Goal: Task Accomplishment & Management: Manage account settings

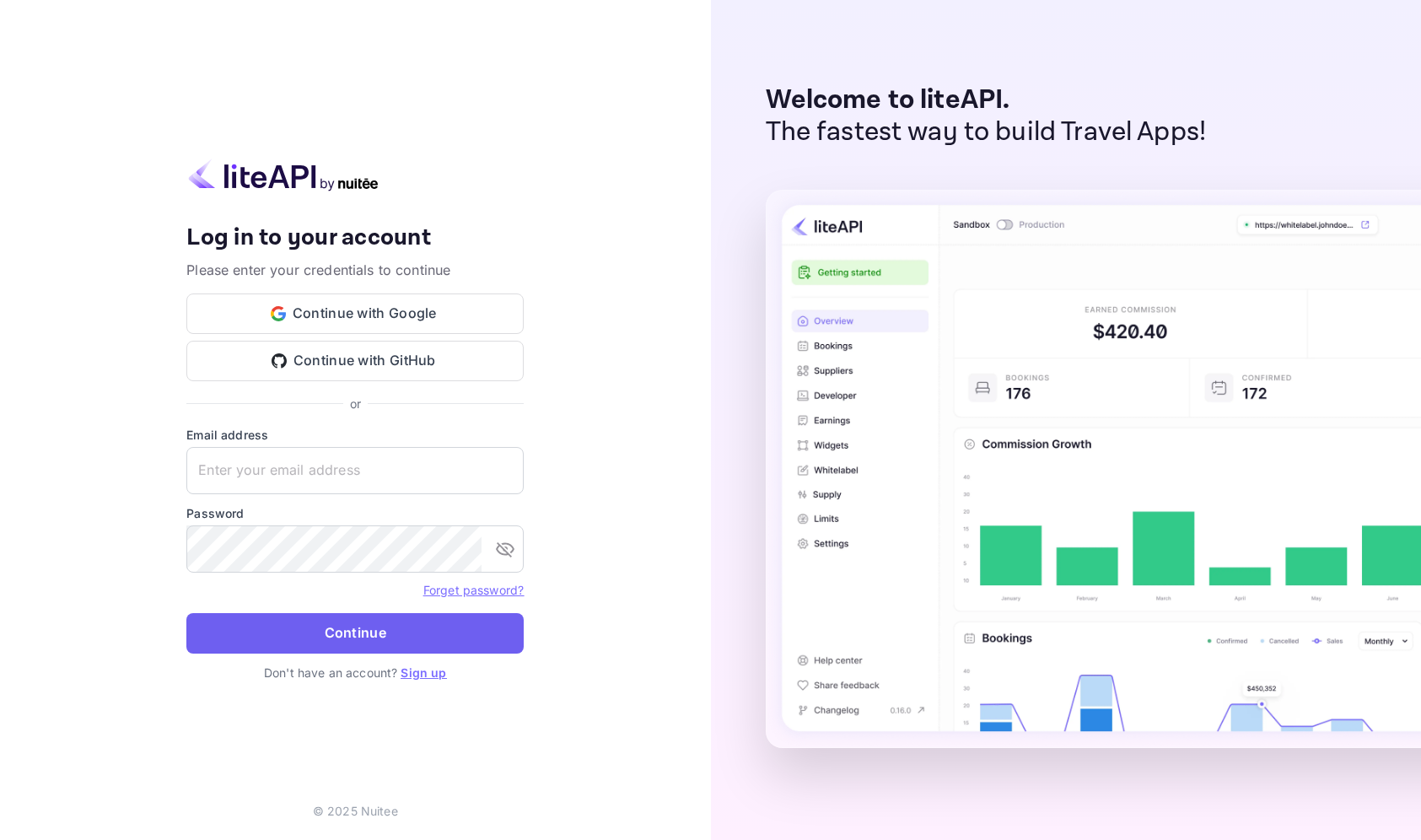
type input "id90nuitee@id90travel.com"
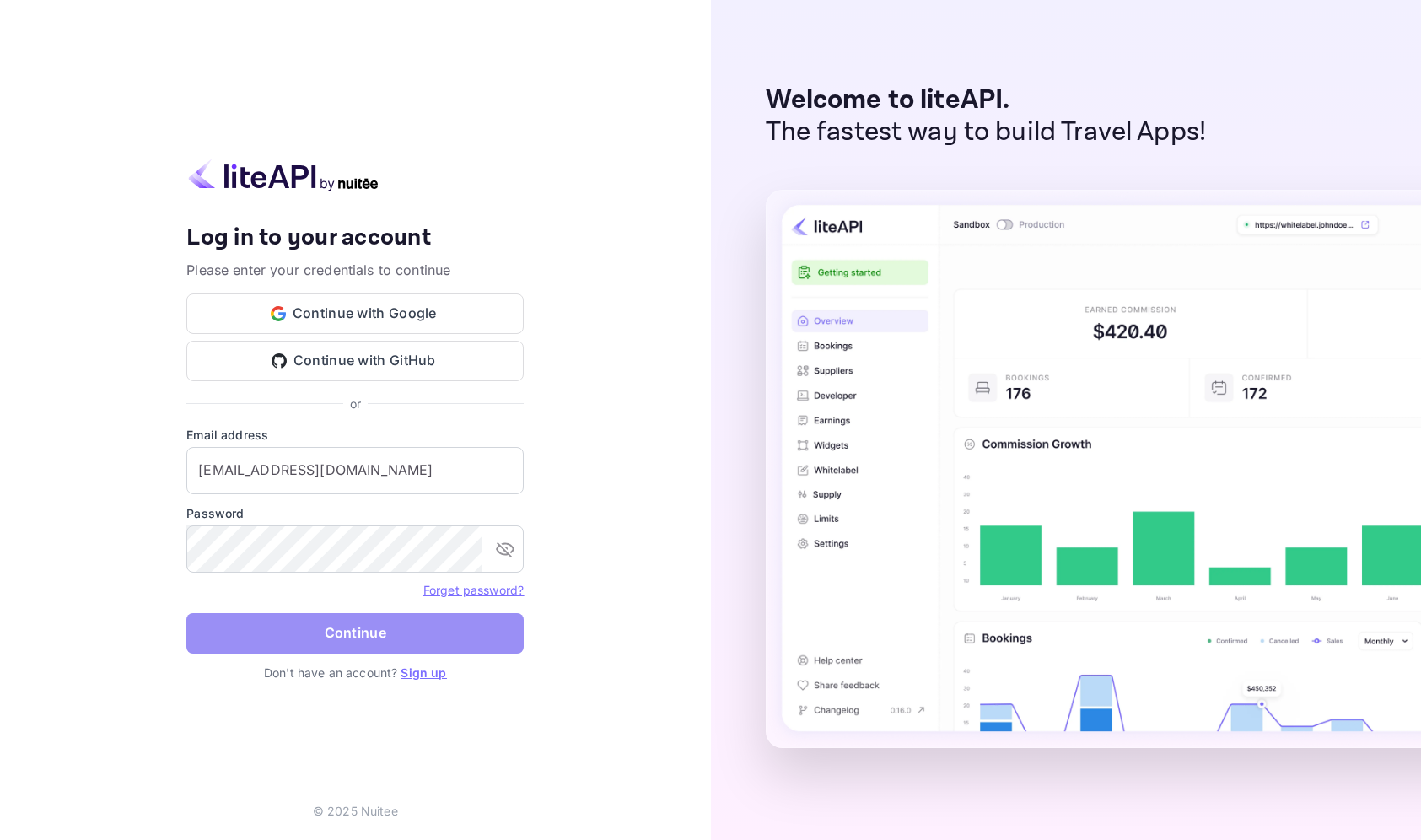
click at [327, 638] on button "Continue" at bounding box center [355, 632] width 337 height 40
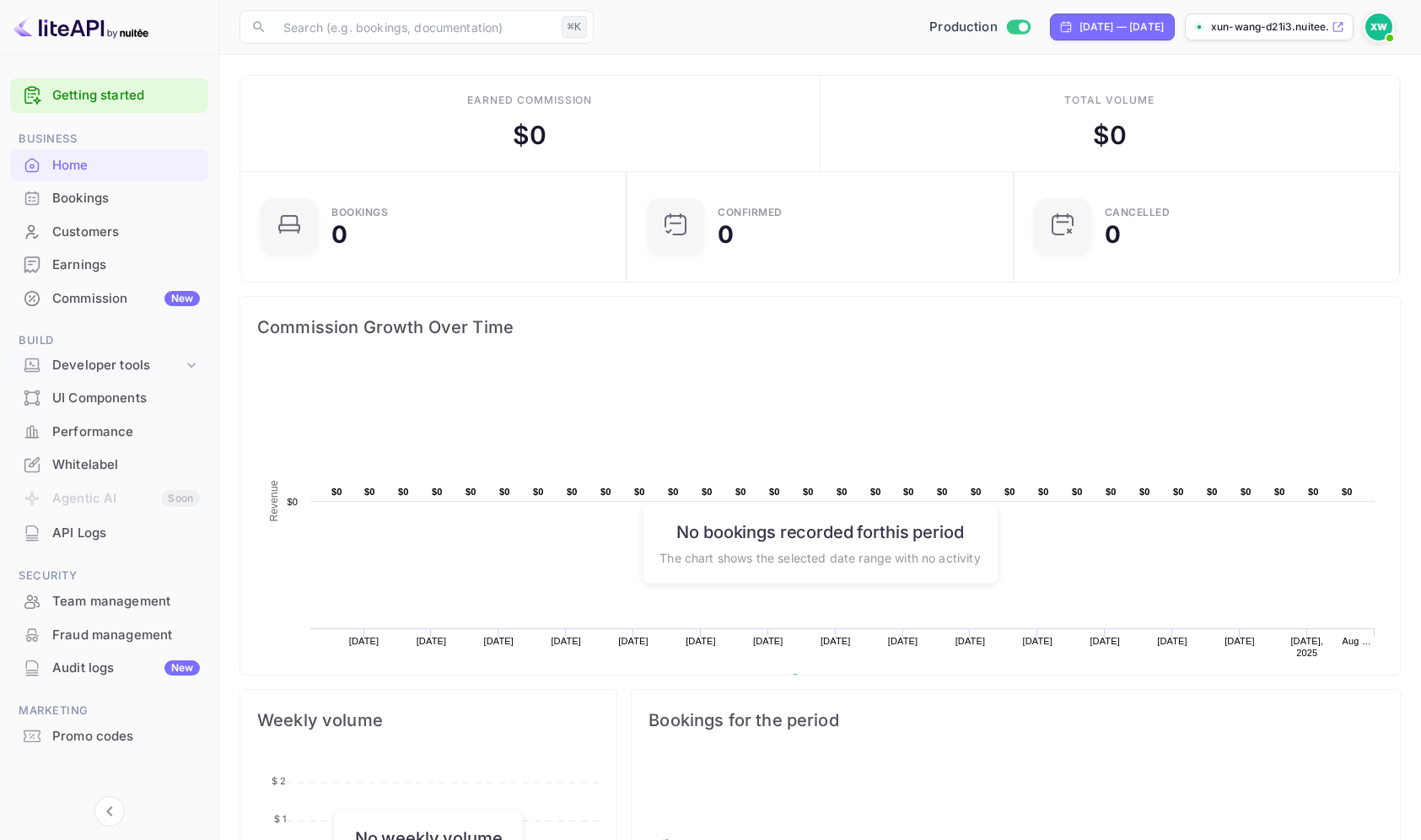
click at [189, 369] on icon at bounding box center [191, 365] width 17 height 17
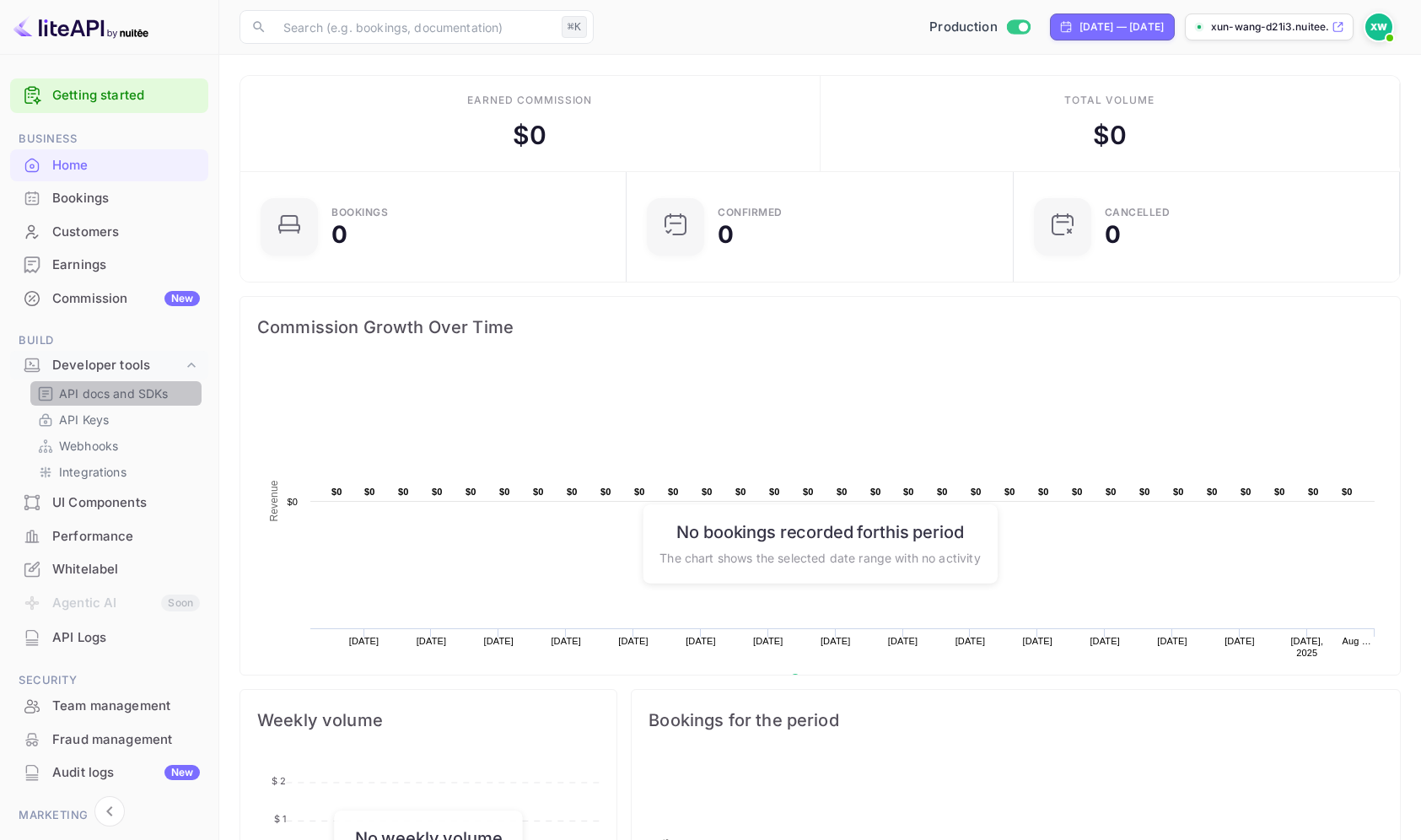
click at [147, 395] on p "API docs and SDKs" at bounding box center [114, 393] width 110 height 18
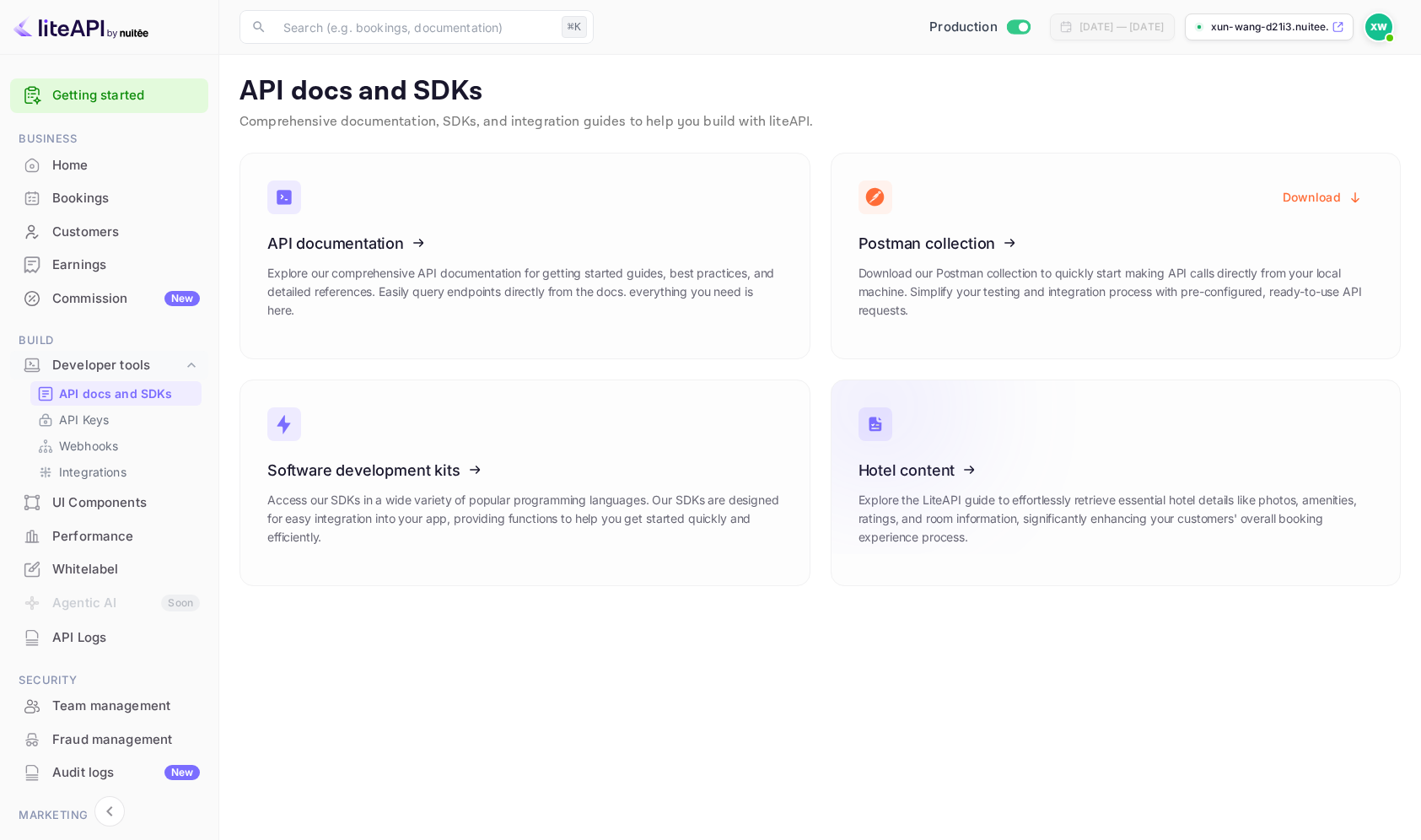
click at [908, 447] on icon at bounding box center [963, 467] width 263 height 174
click at [147, 421] on link "API Keys" at bounding box center [115, 419] width 157 height 18
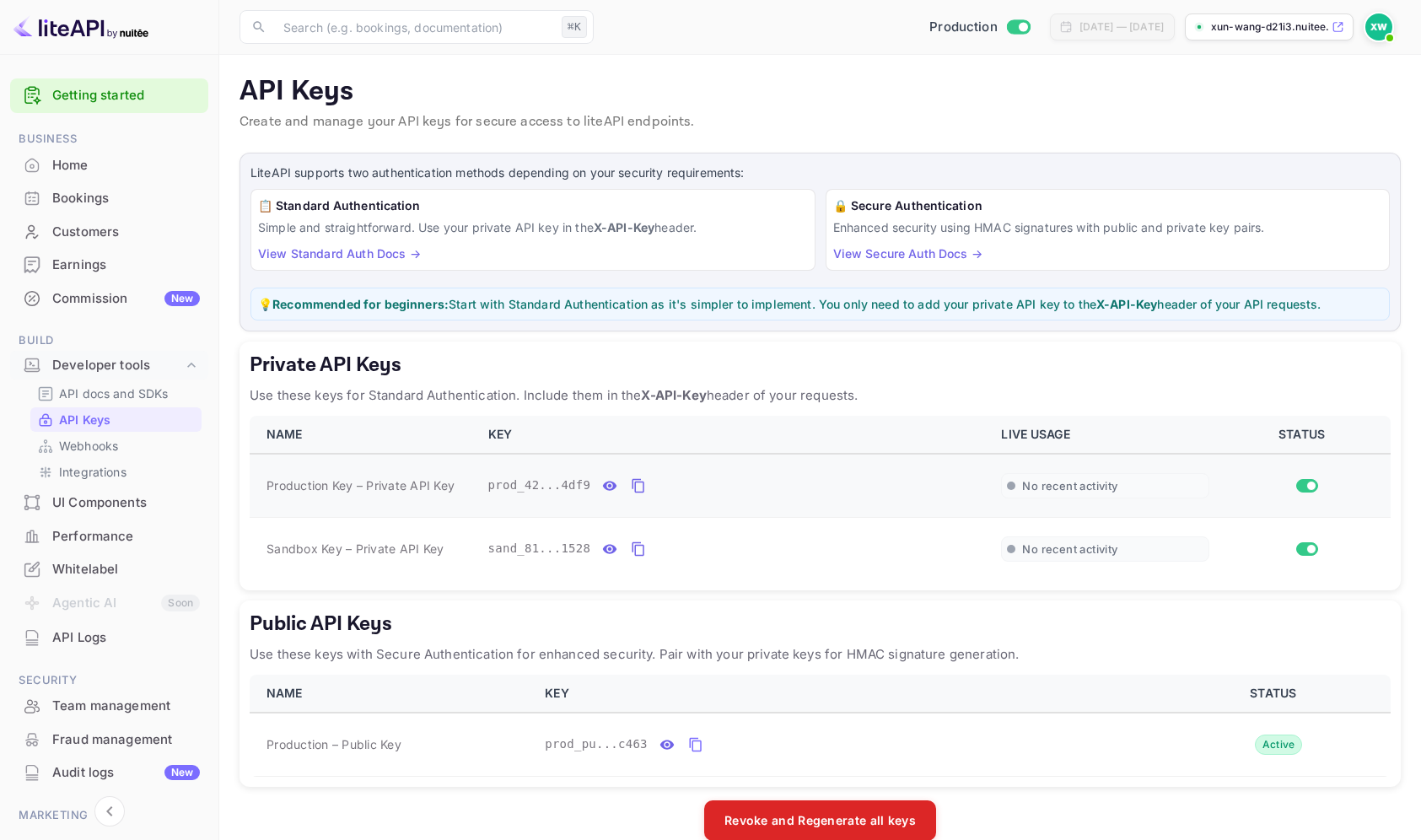
scroll to position [28, 0]
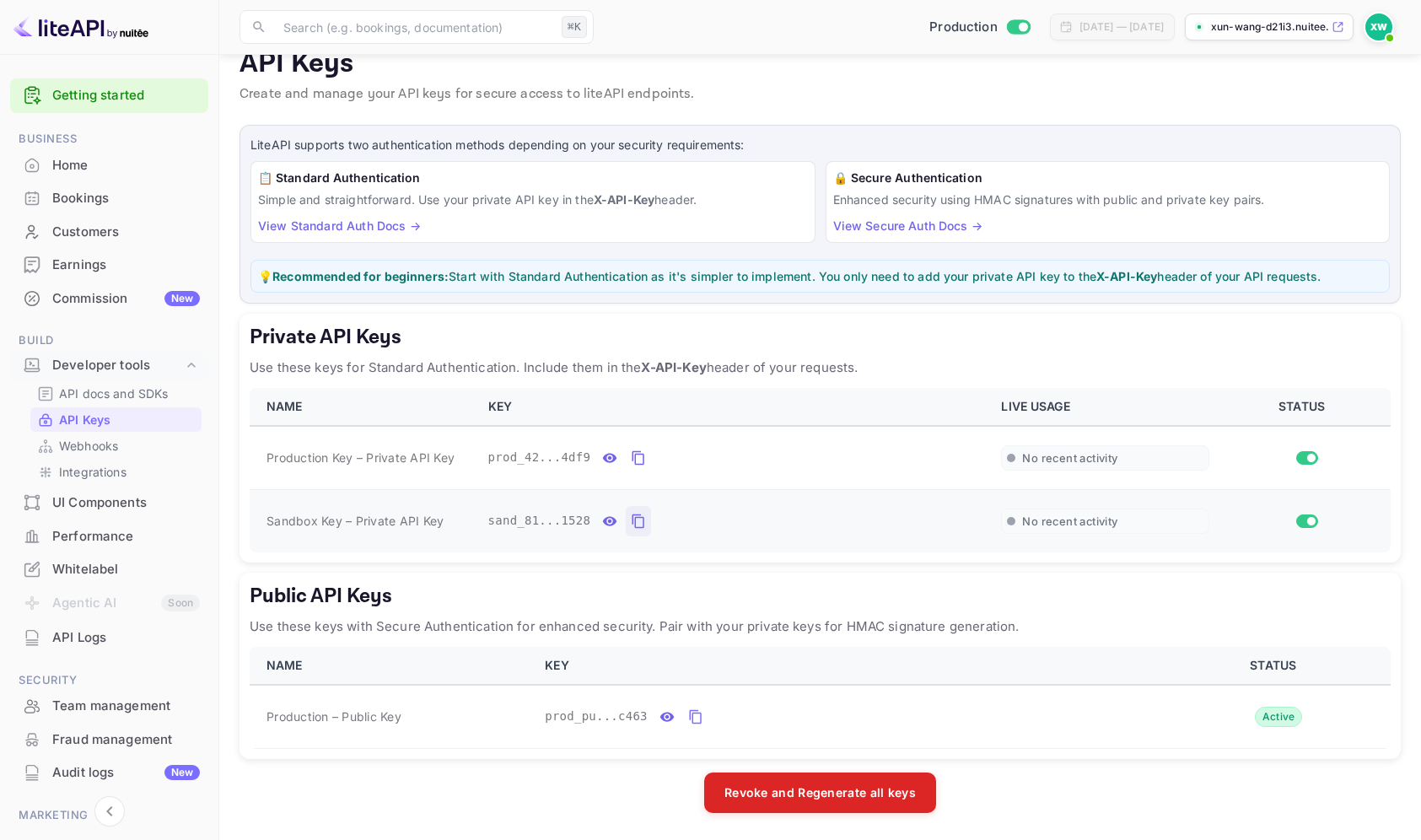
click at [638, 521] on icon "private api keys table" at bounding box center [638, 522] width 15 height 20
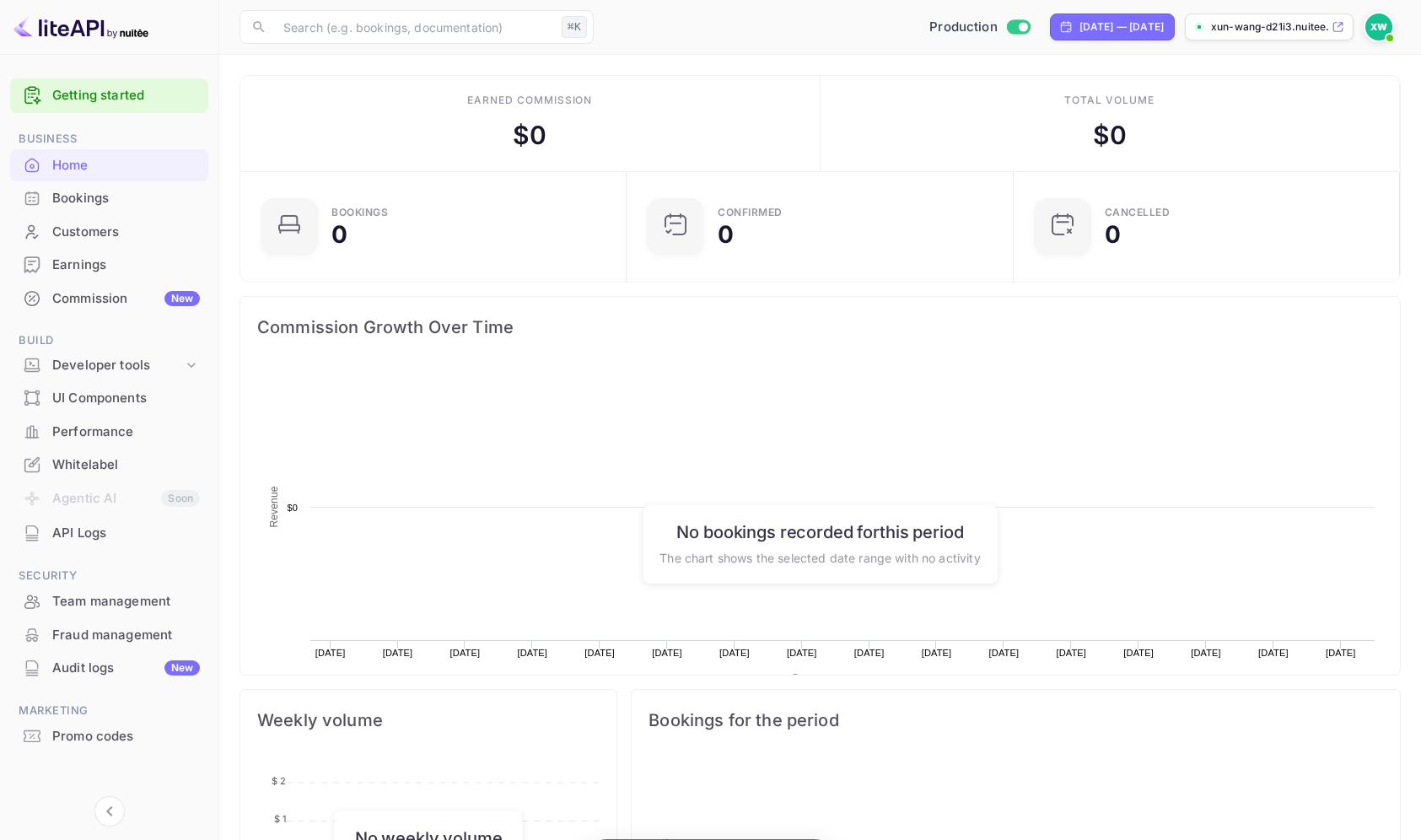
scroll to position [274, 376]
